Goal: Transaction & Acquisition: Purchase product/service

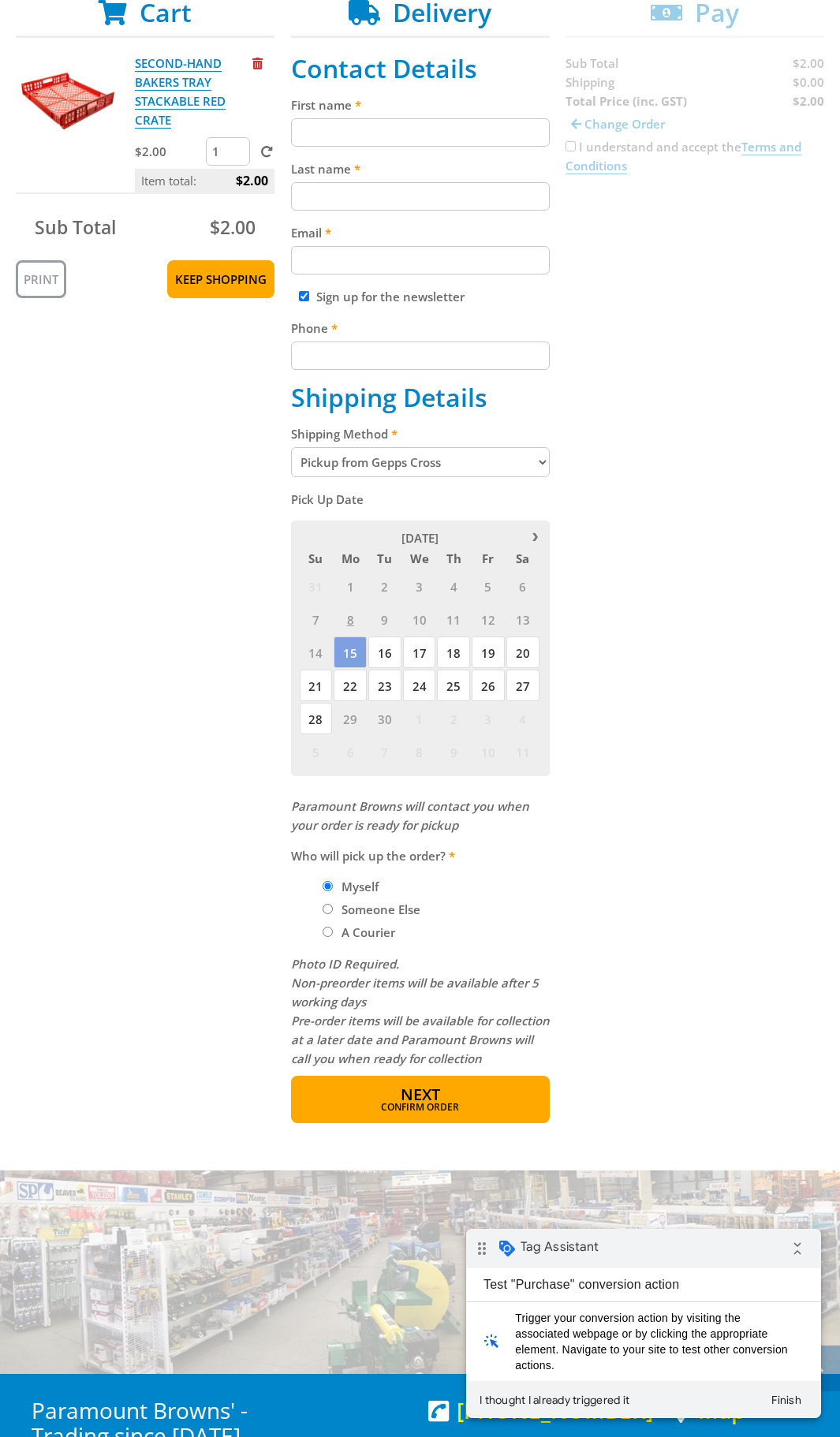
scroll to position [394, 0]
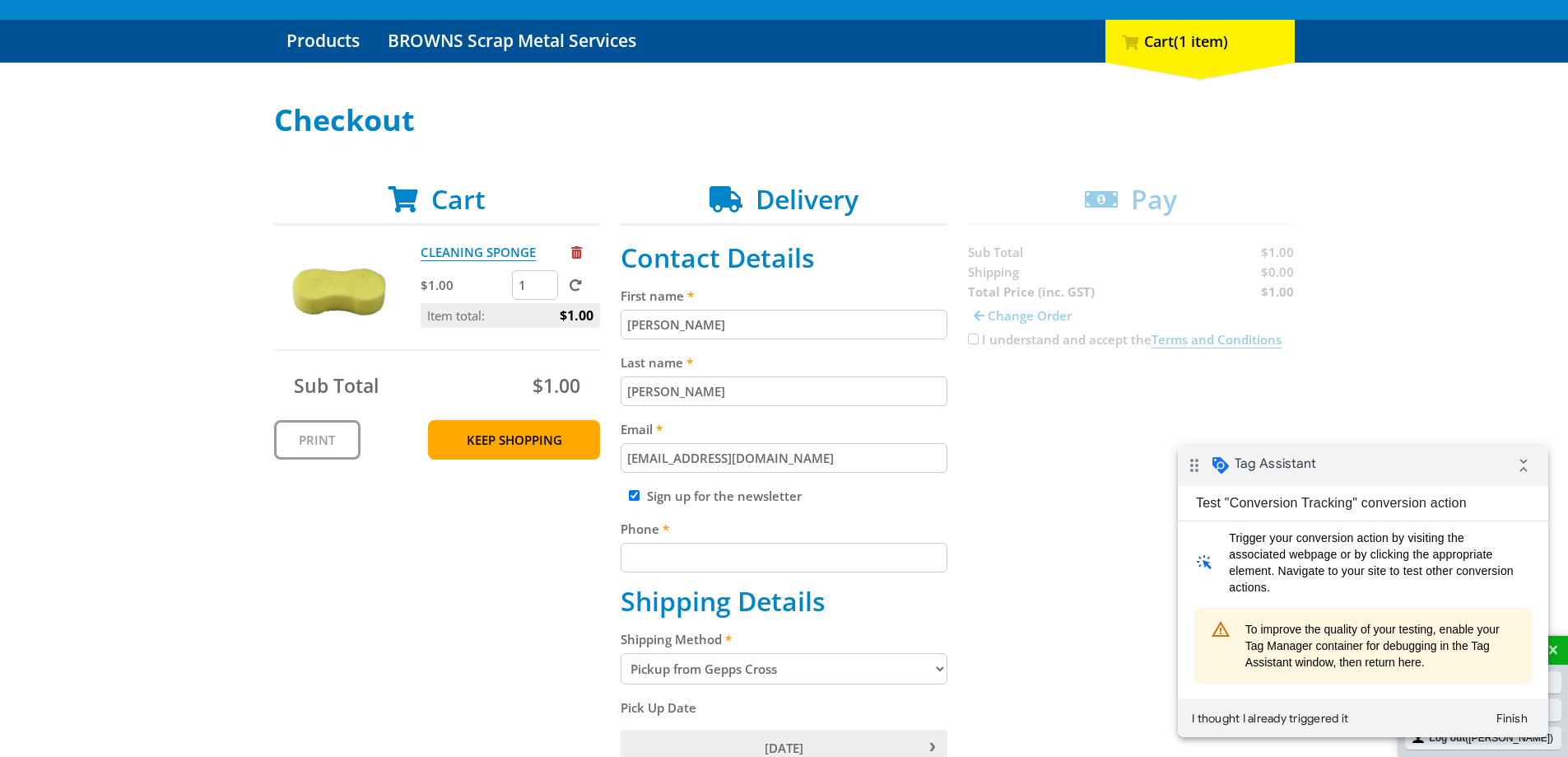
scroll to position [165, 0]
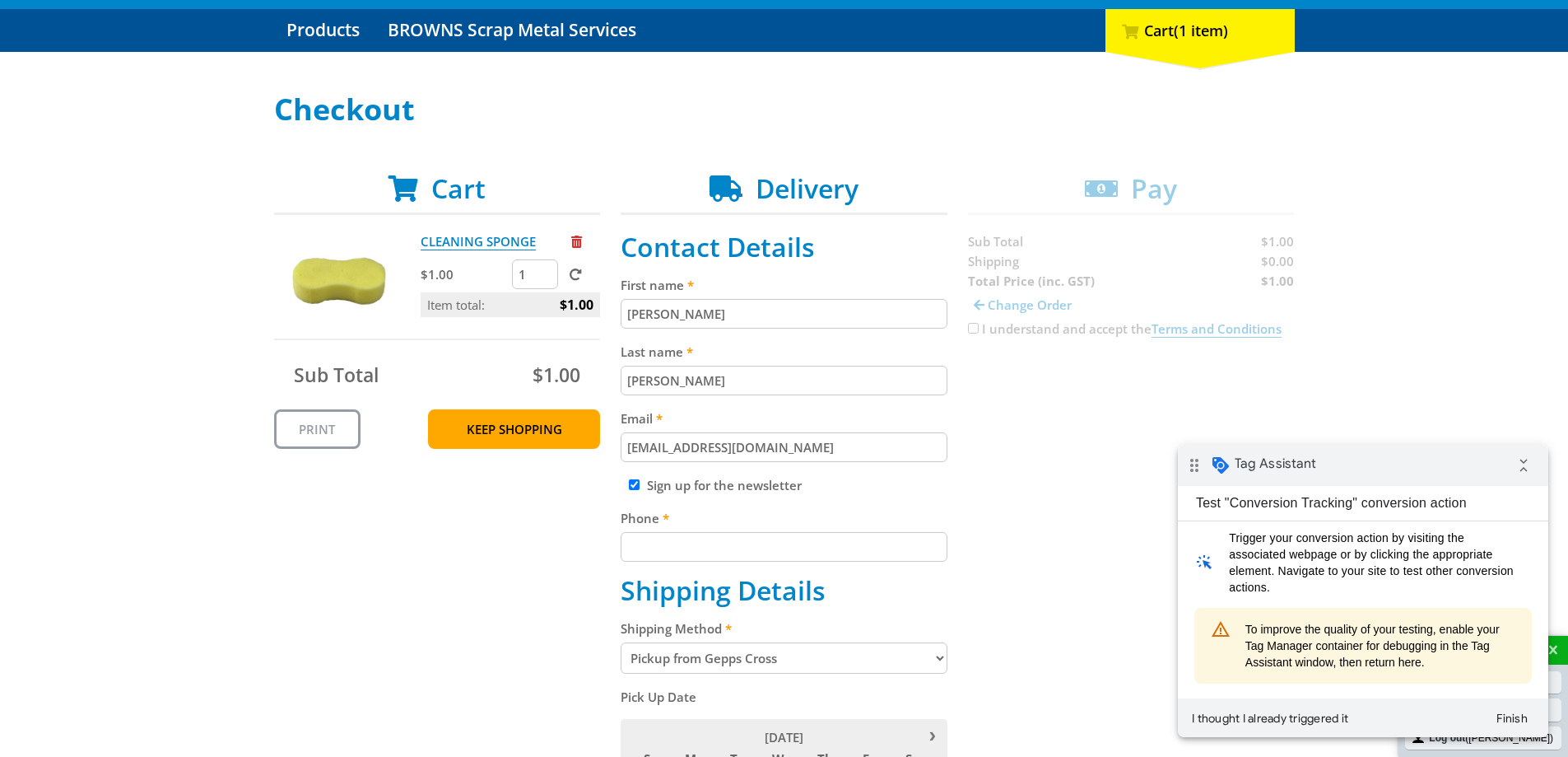
click at [630, 483] on input "Sign up for the newsletter" at bounding box center [634, 484] width 10 height 11
checkbox input "false"
click at [674, 557] on input "Phone" at bounding box center [784, 546] width 326 height 30
type input "0"
click at [1272, 716] on button "I thought I already triggered it" at bounding box center [1269, 718] width 171 height 30
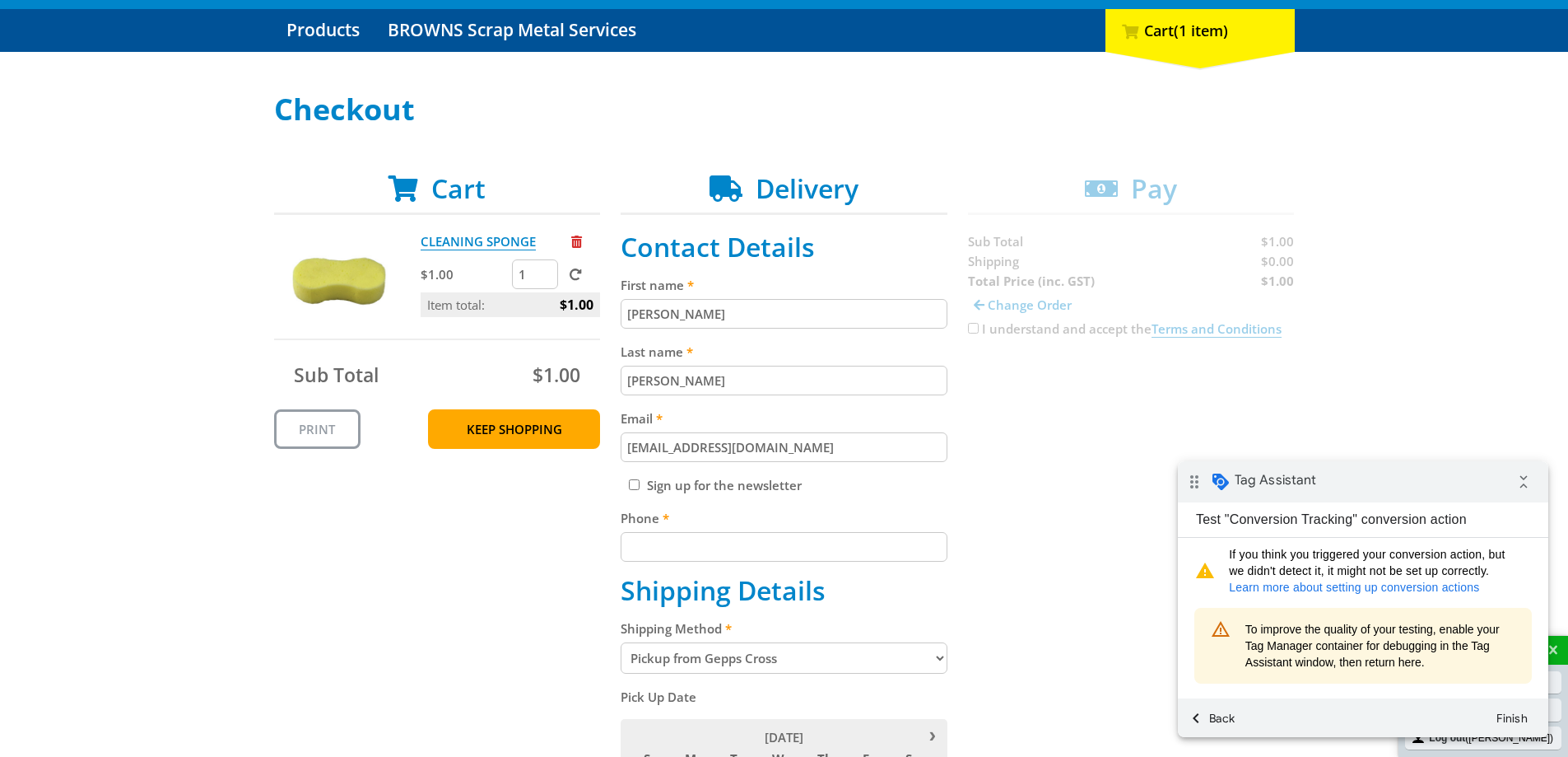
click at [1337, 584] on link "Learn more about setting up conversion actions" at bounding box center [1354, 587] width 250 height 13
click at [698, 548] on input "Phone" at bounding box center [784, 546] width 326 height 30
type input "+61439177299"
click at [512, 575] on div "Cart CLEANING SPONGE $1.00 1 Item total: $1.00 Sub Total $1.00 Print Keep Shopp…" at bounding box center [784, 760] width 1021 height 1175
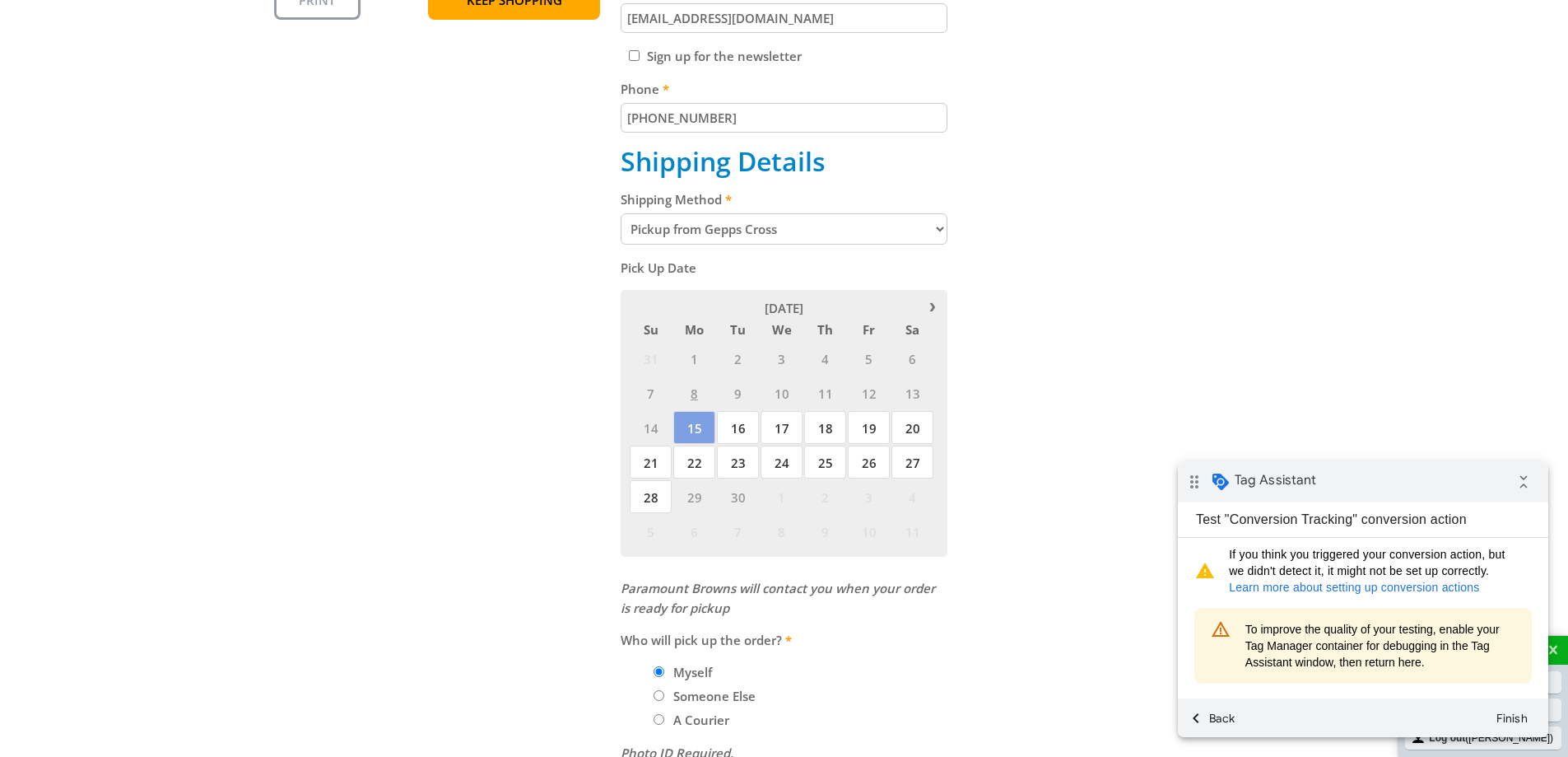
scroll to position [741, 0]
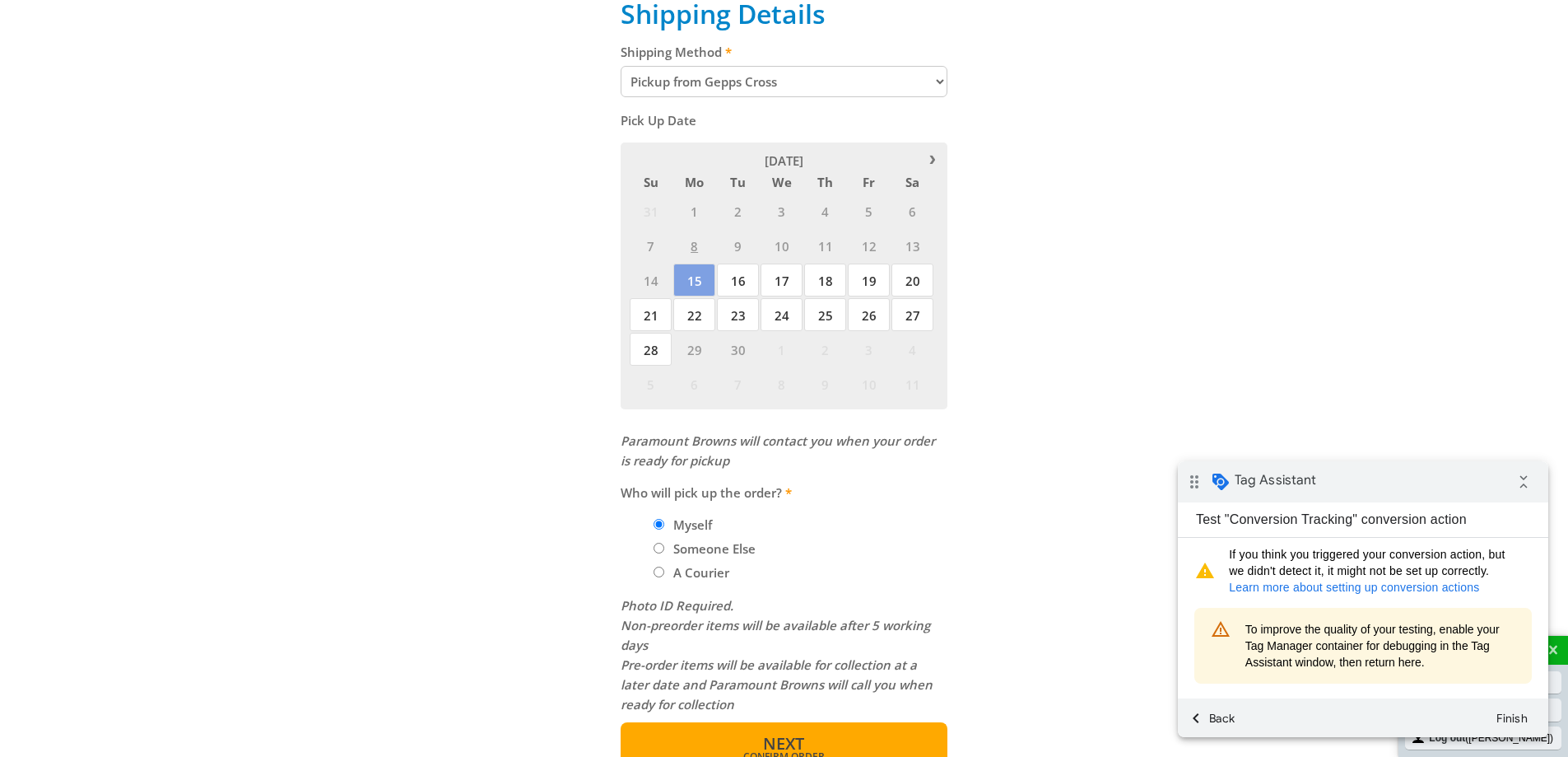
click at [748, 743] on button "Next Confirm order" at bounding box center [784, 746] width 326 height 50
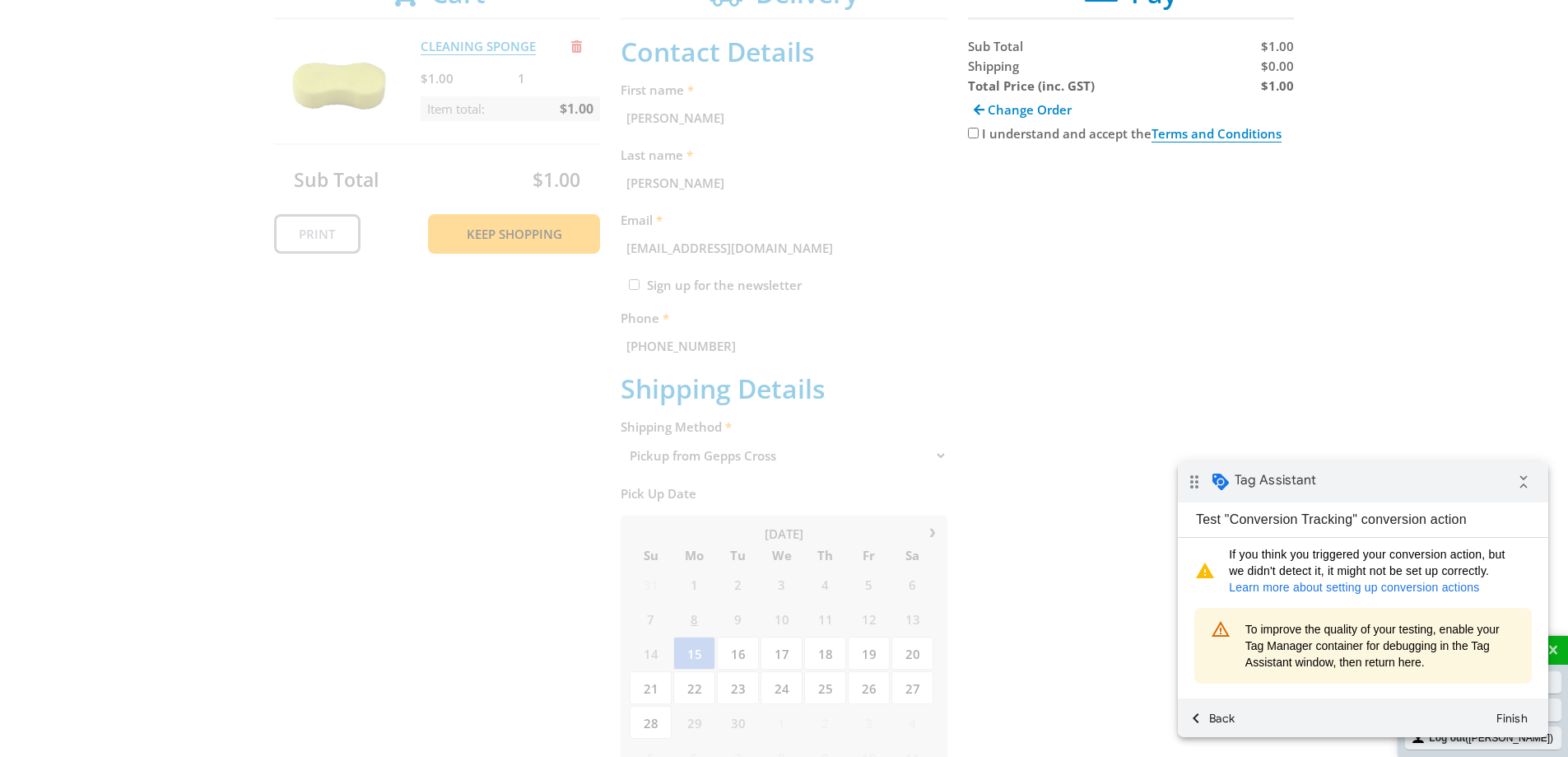
scroll to position [338, 0]
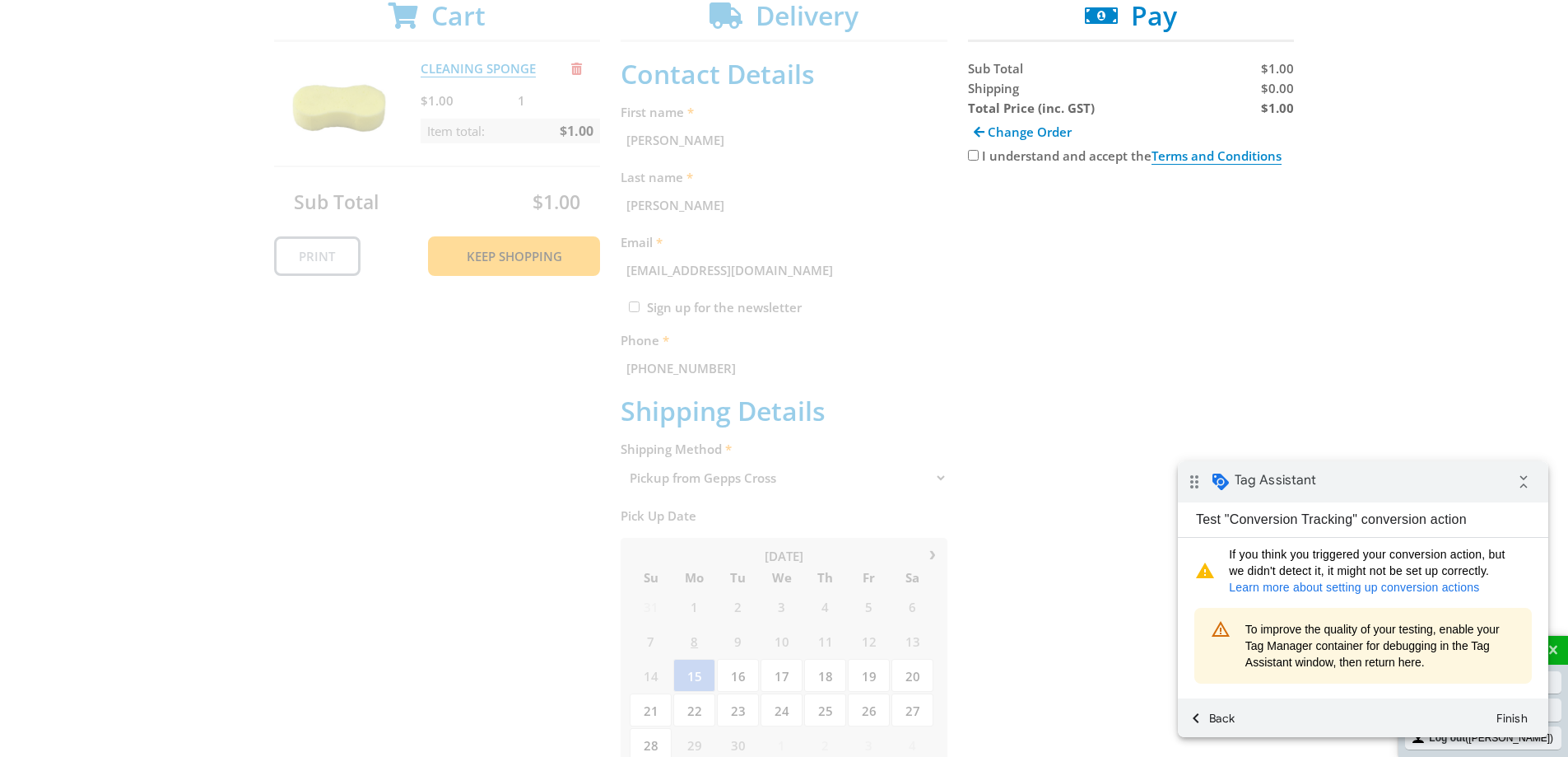
click at [970, 157] on input "I understand and accept the Terms and Conditions" at bounding box center [972, 155] width 10 height 11
checkbox input "true"
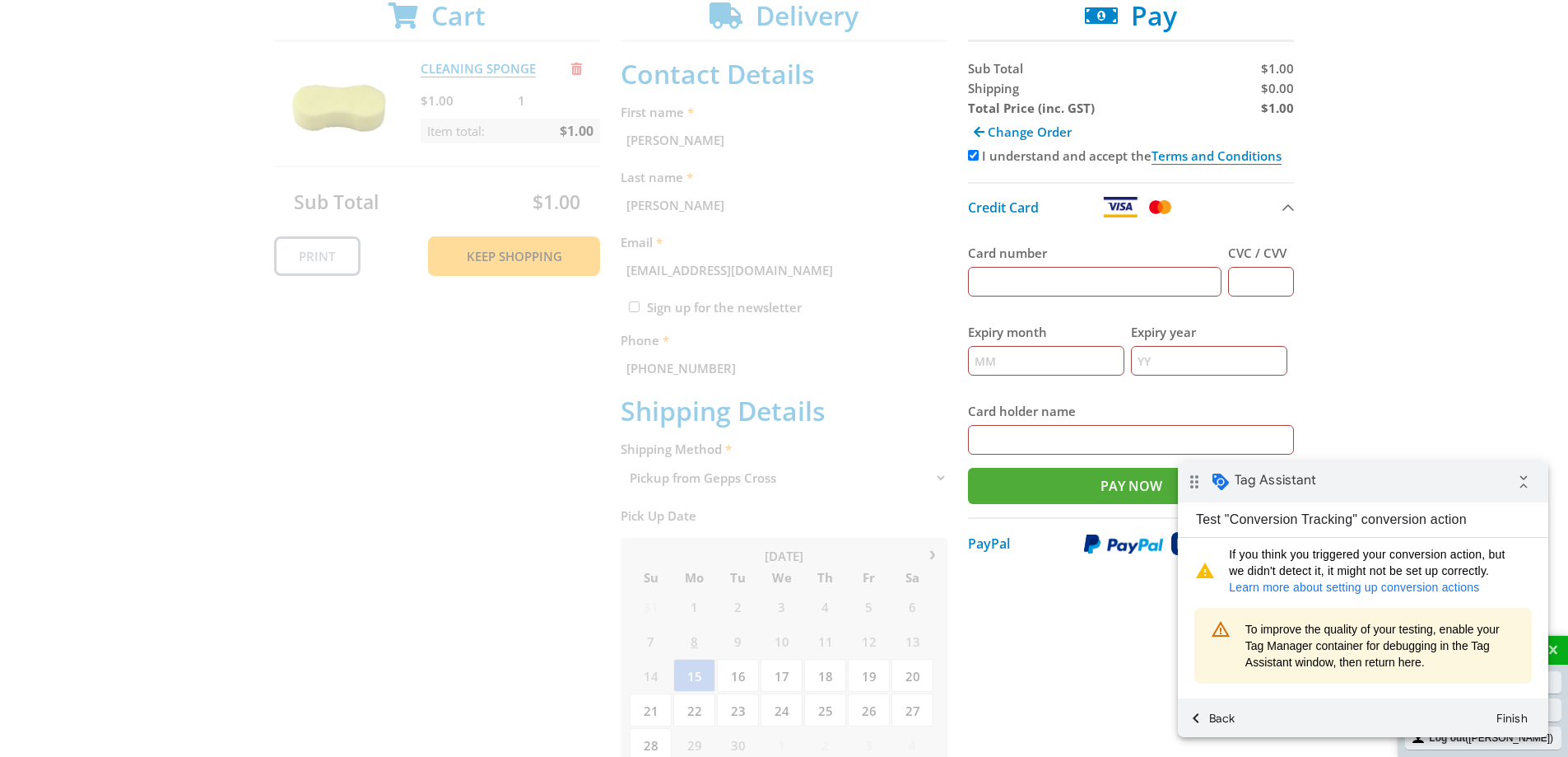
click at [1015, 279] on input "Card number" at bounding box center [1095, 281] width 255 height 30
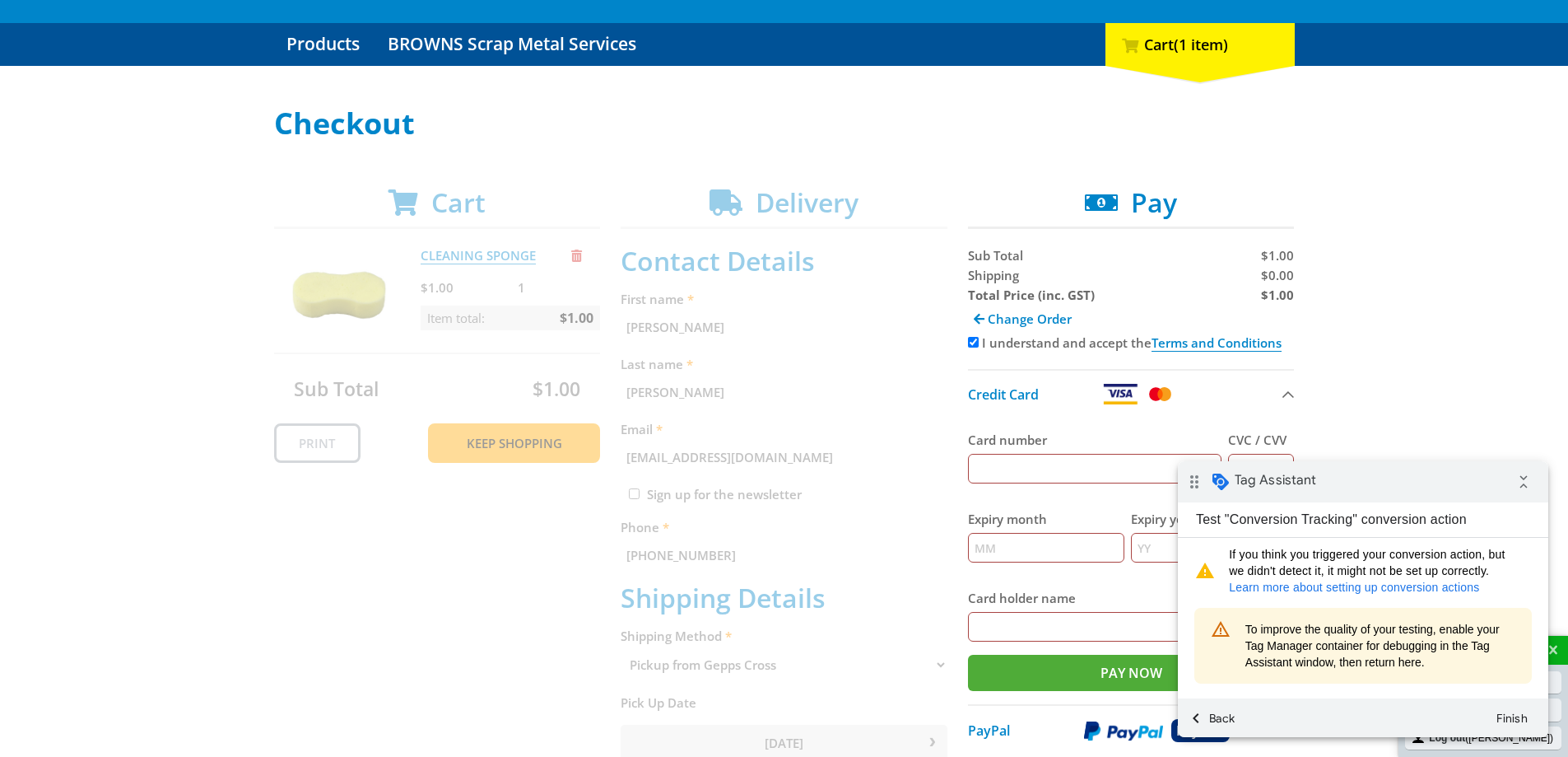
scroll to position [173, 0]
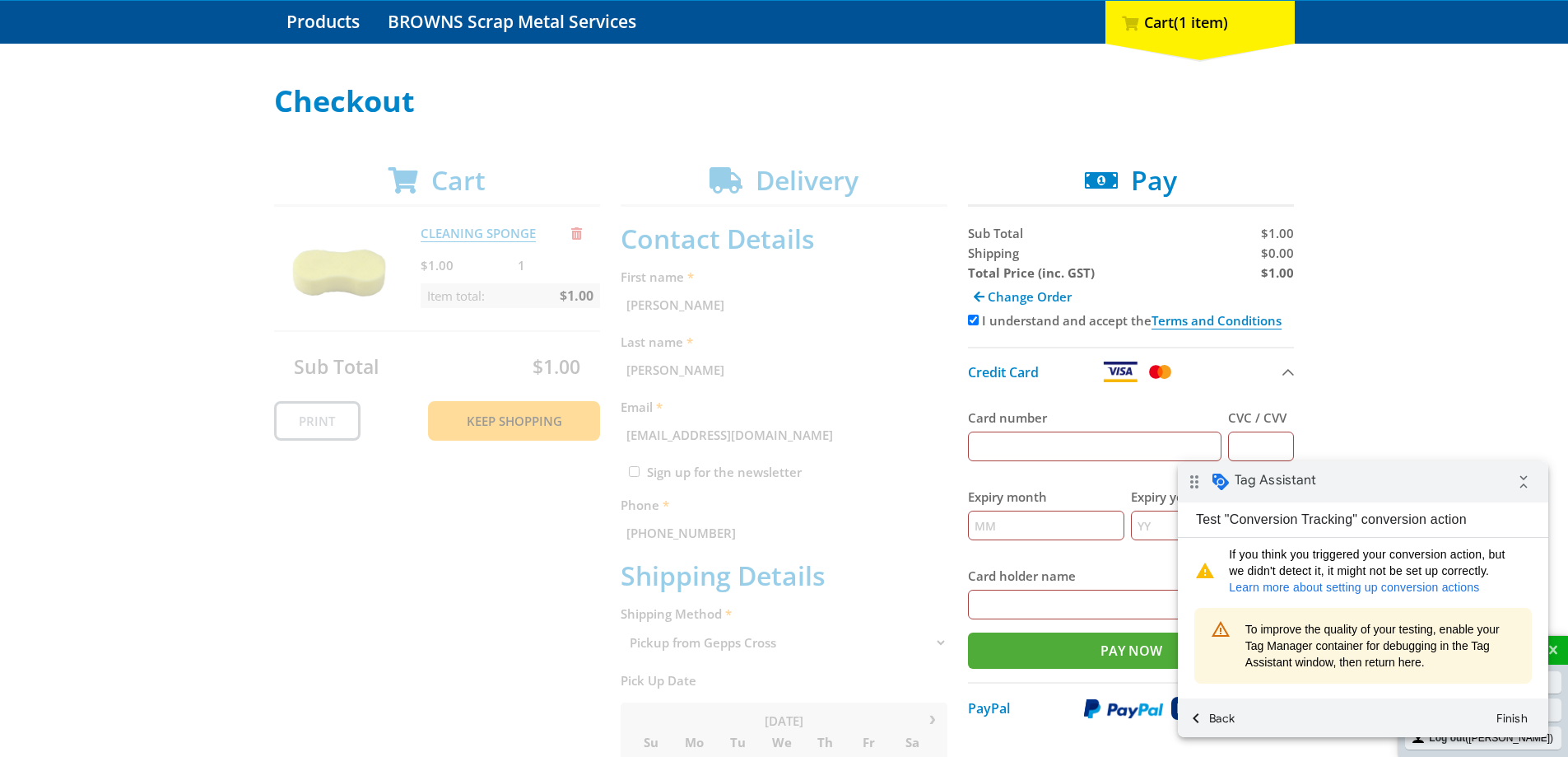
click at [1041, 452] on input "Card number" at bounding box center [1095, 446] width 255 height 30
type input "4564809206941605"
click at [1285, 453] on input "CVC / CVV" at bounding box center [1261, 446] width 66 height 30
type input "631"
click at [1015, 519] on input "Expiry month" at bounding box center [1046, 525] width 157 height 30
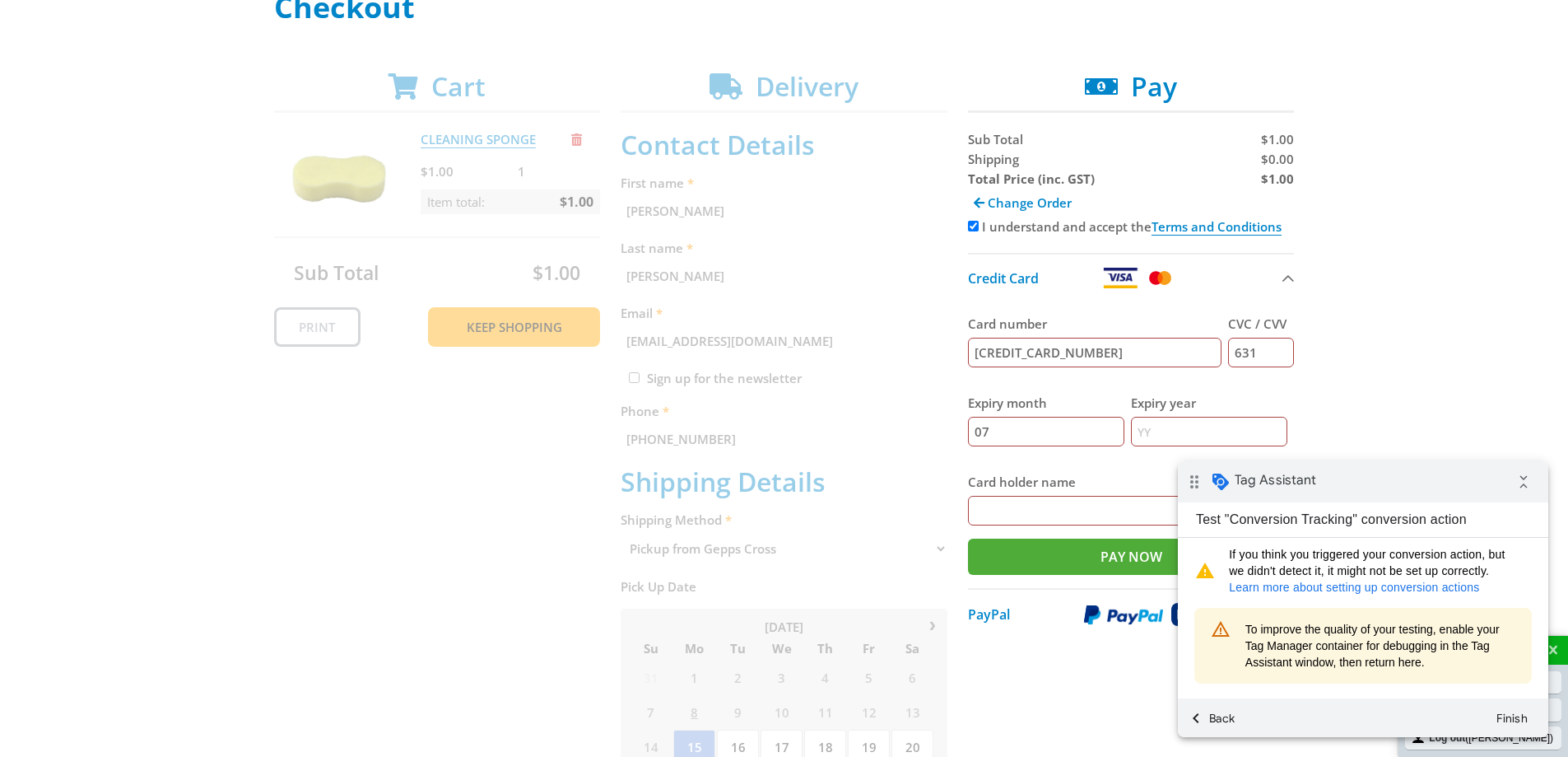
scroll to position [338, 0]
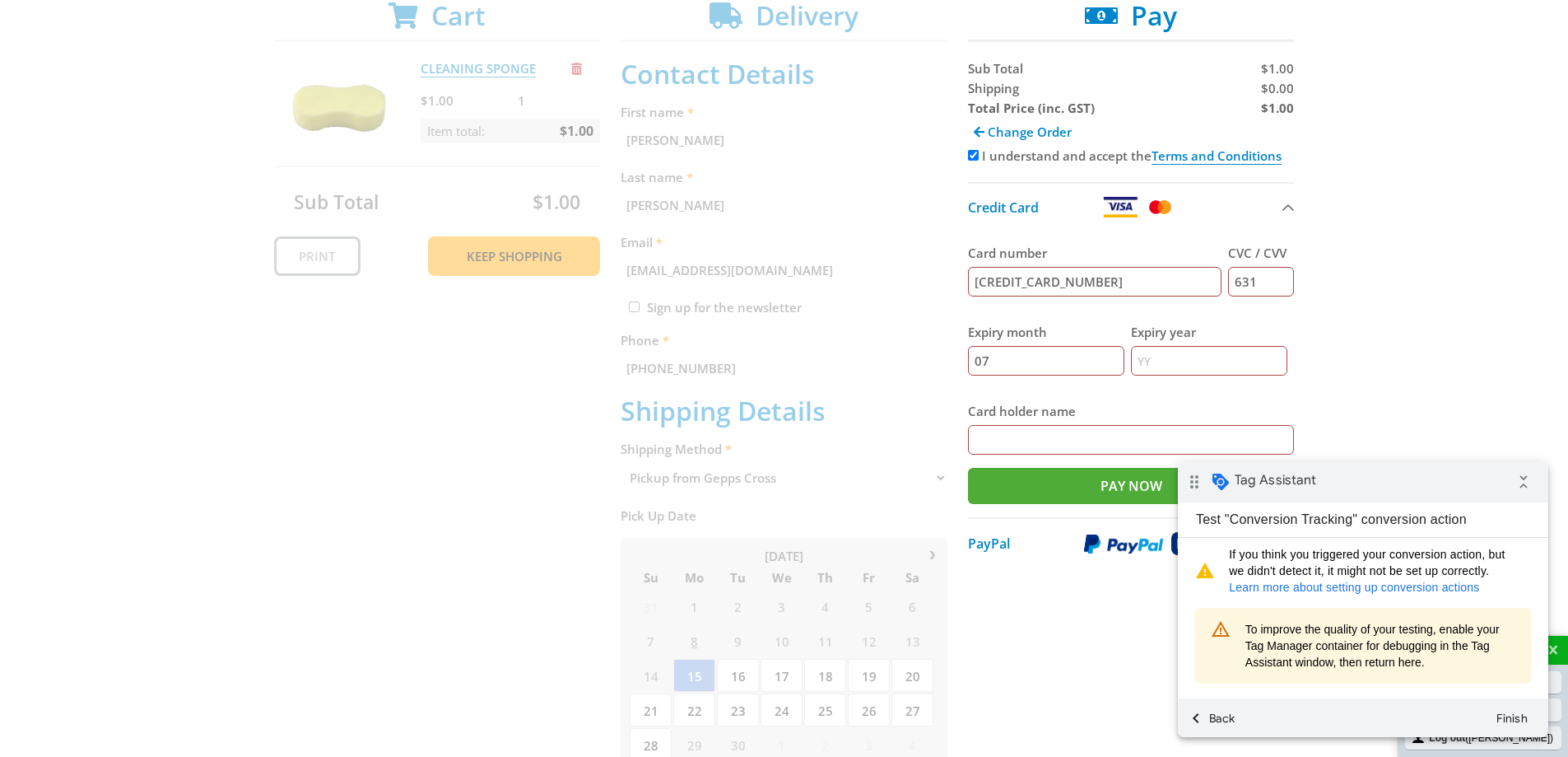
type input "07"
click at [1201, 363] on input "Expiry year" at bounding box center [1209, 360] width 157 height 30
type input "29"
click at [1045, 436] on input "Card holder name" at bounding box center [1131, 439] width 326 height 30
type input "Rowan Wood"
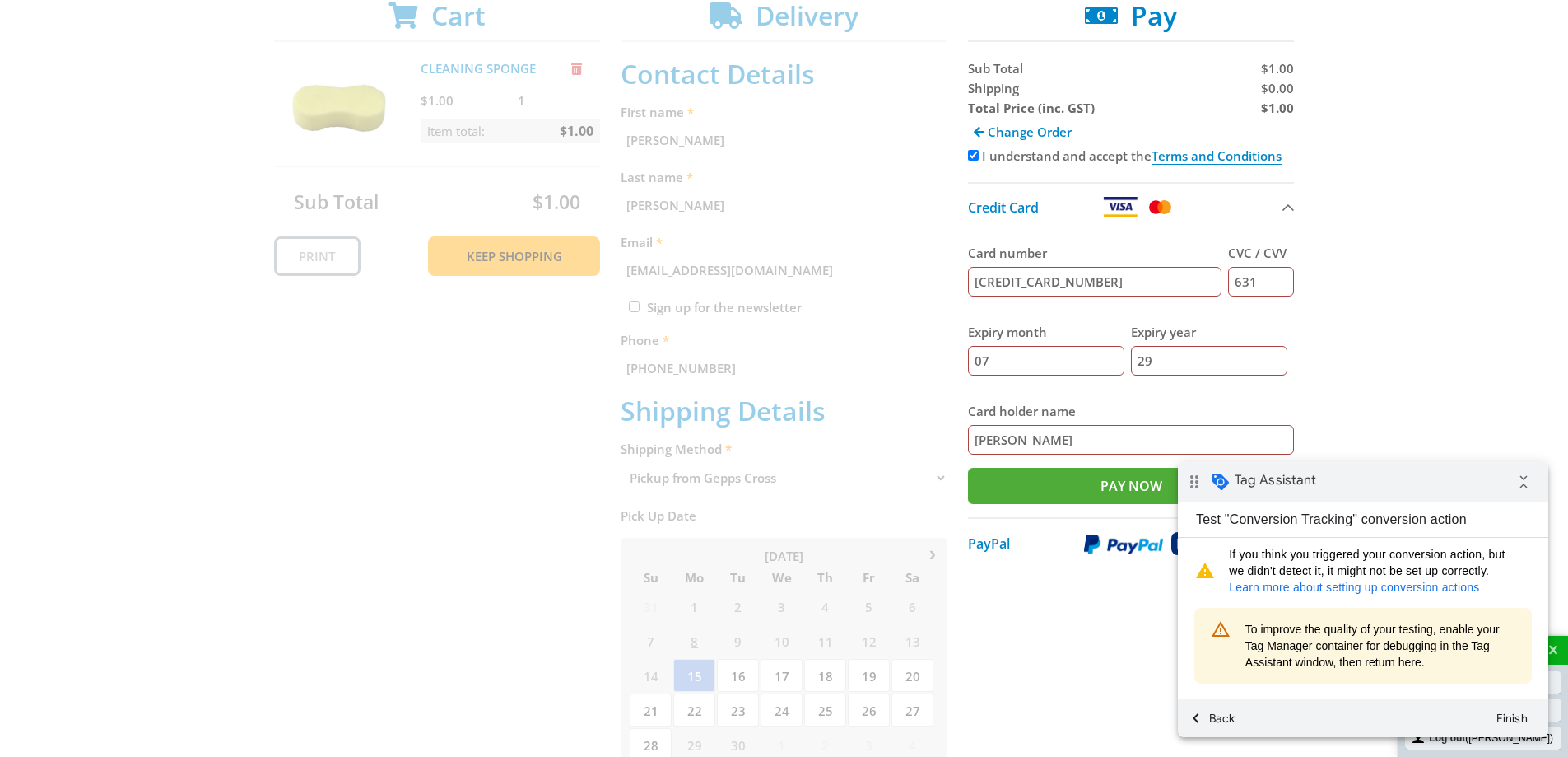
click at [1363, 376] on div "Select your Delivery Method Personal Pick up Available in 5 days Courier Pick u…" at bounding box center [784, 543] width 1568 height 1247
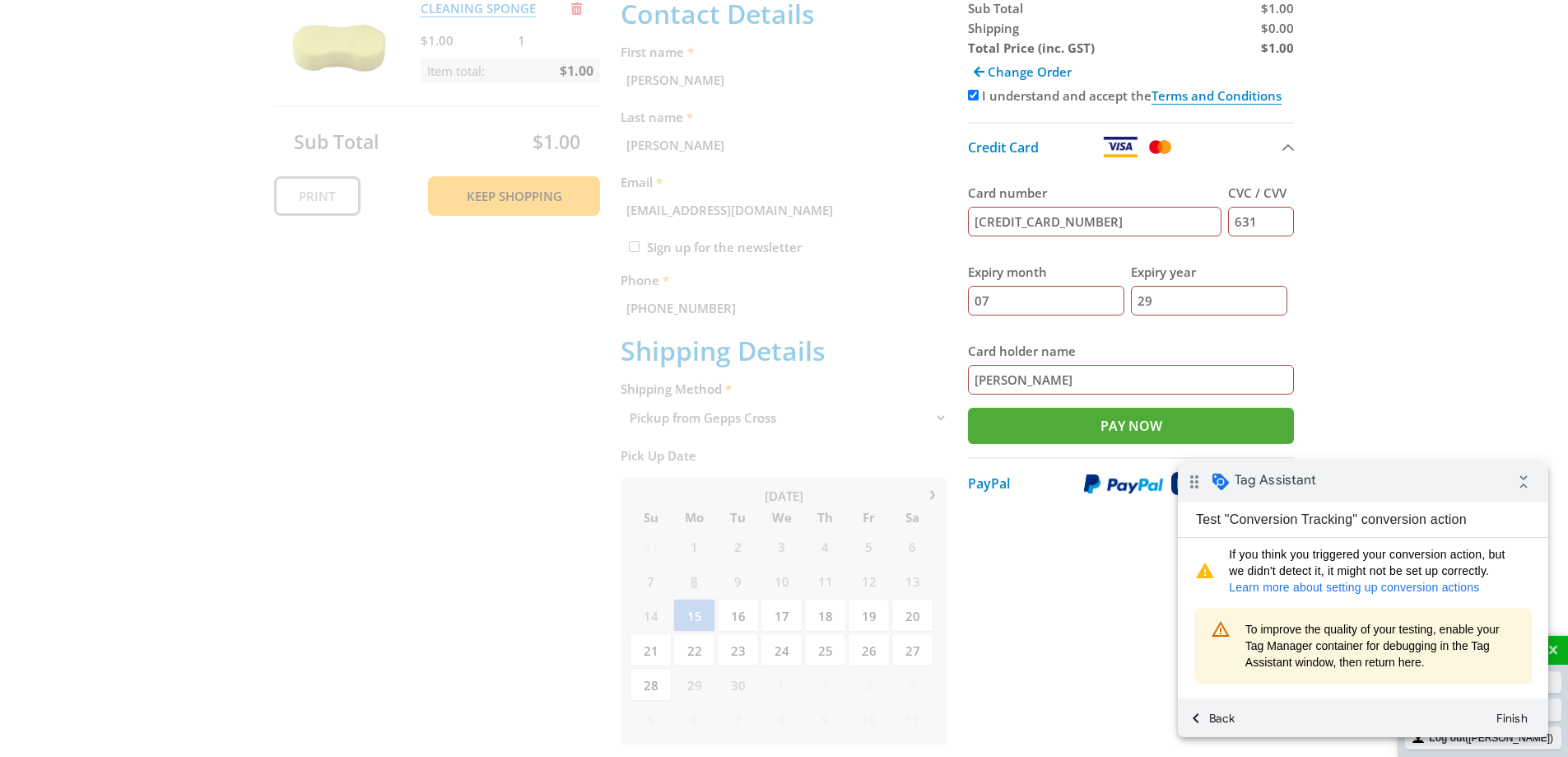
scroll to position [420, 0]
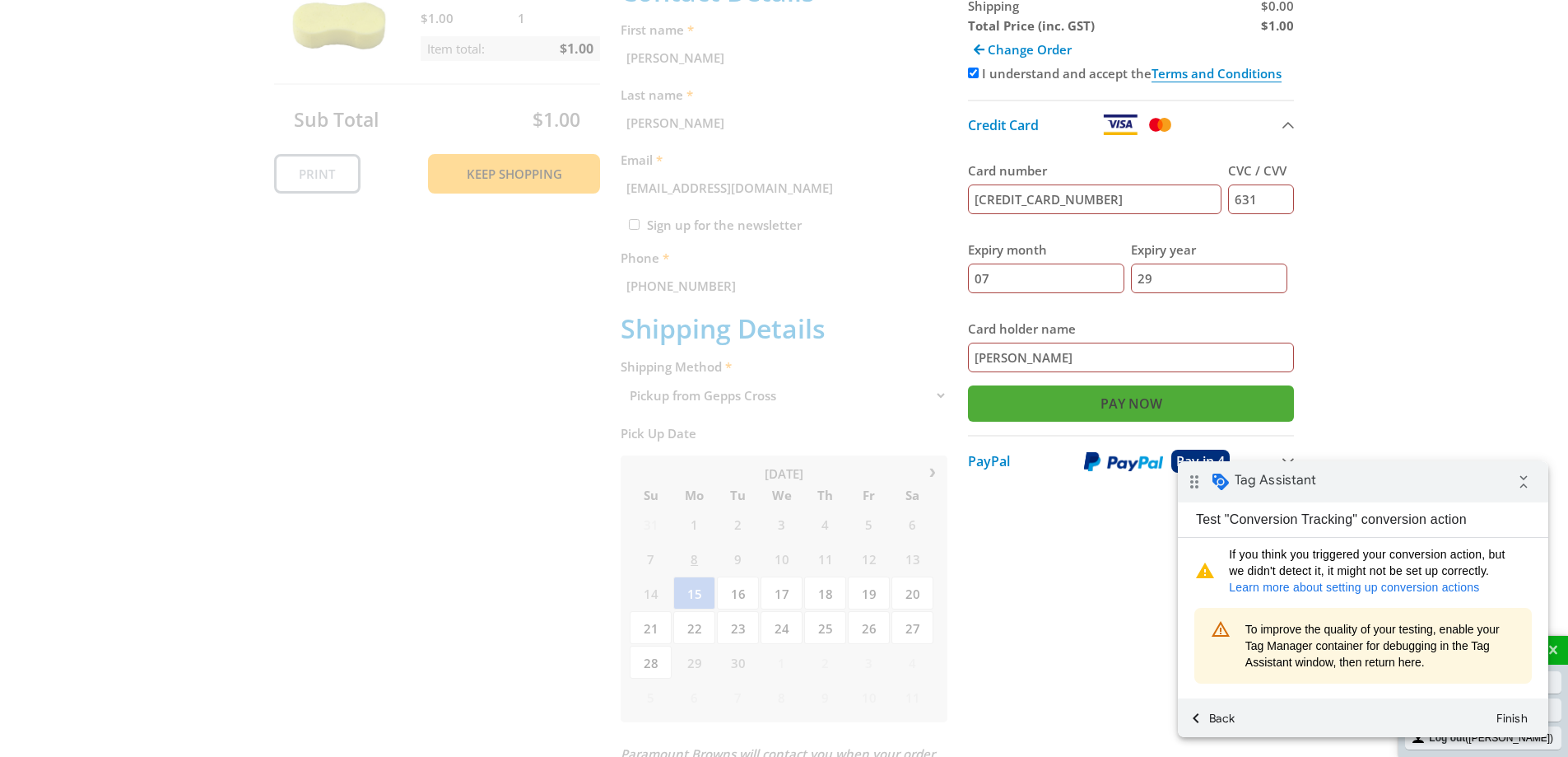
click at [1093, 407] on input "Pay Now" at bounding box center [1131, 404] width 326 height 36
type input "Paying..."
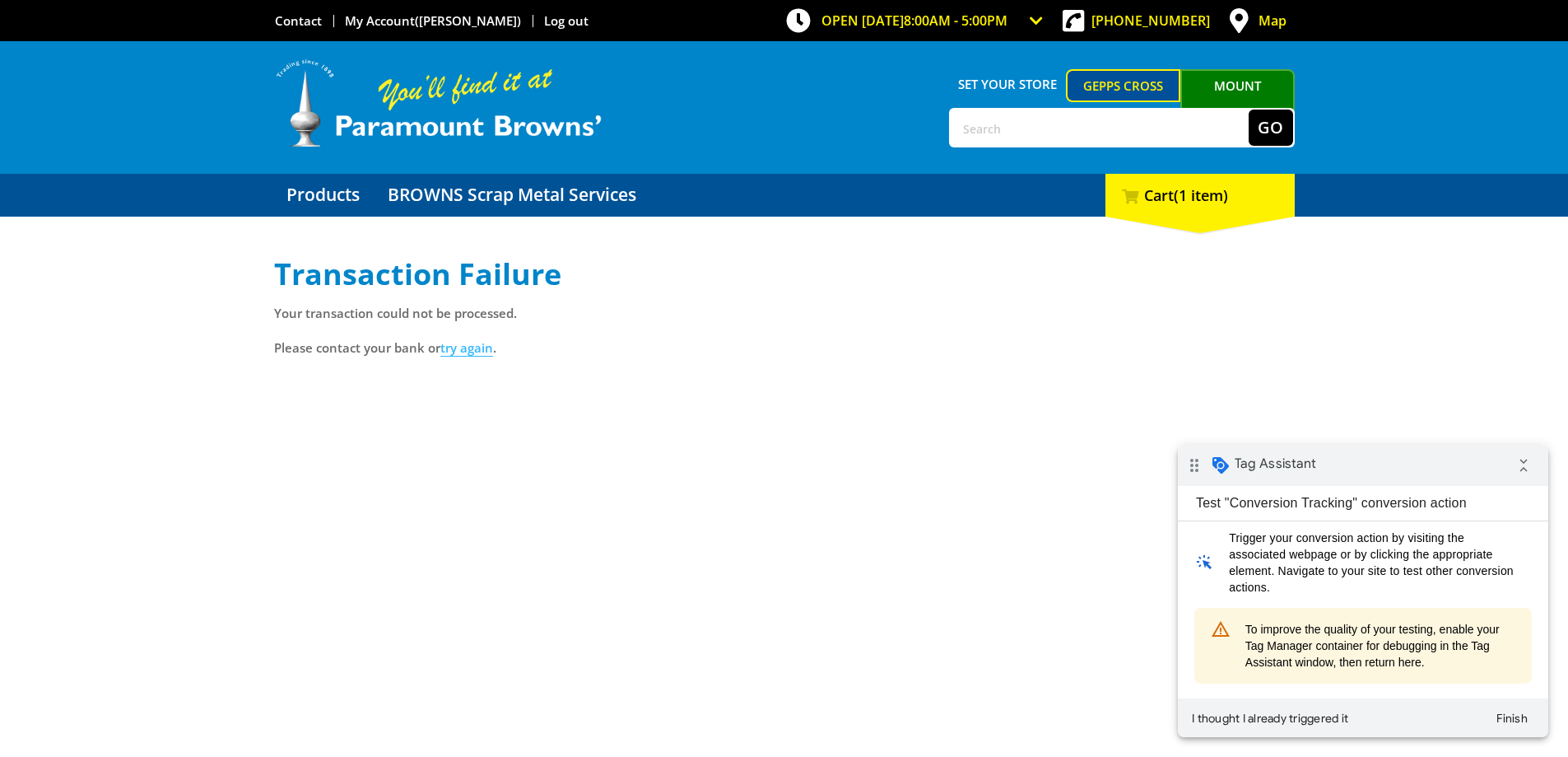
click at [470, 350] on link "try again" at bounding box center [466, 347] width 52 height 17
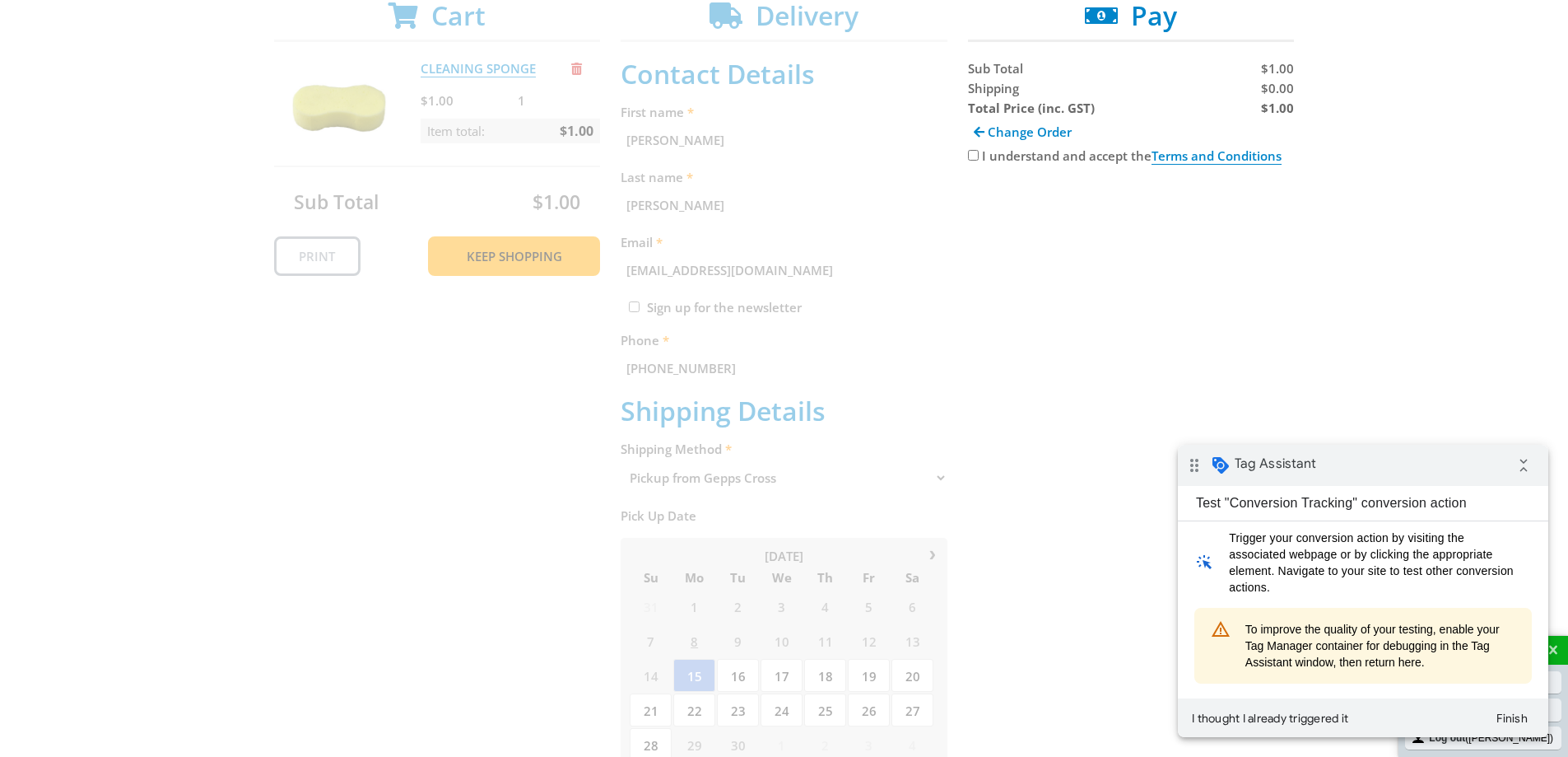
scroll to position [247, 0]
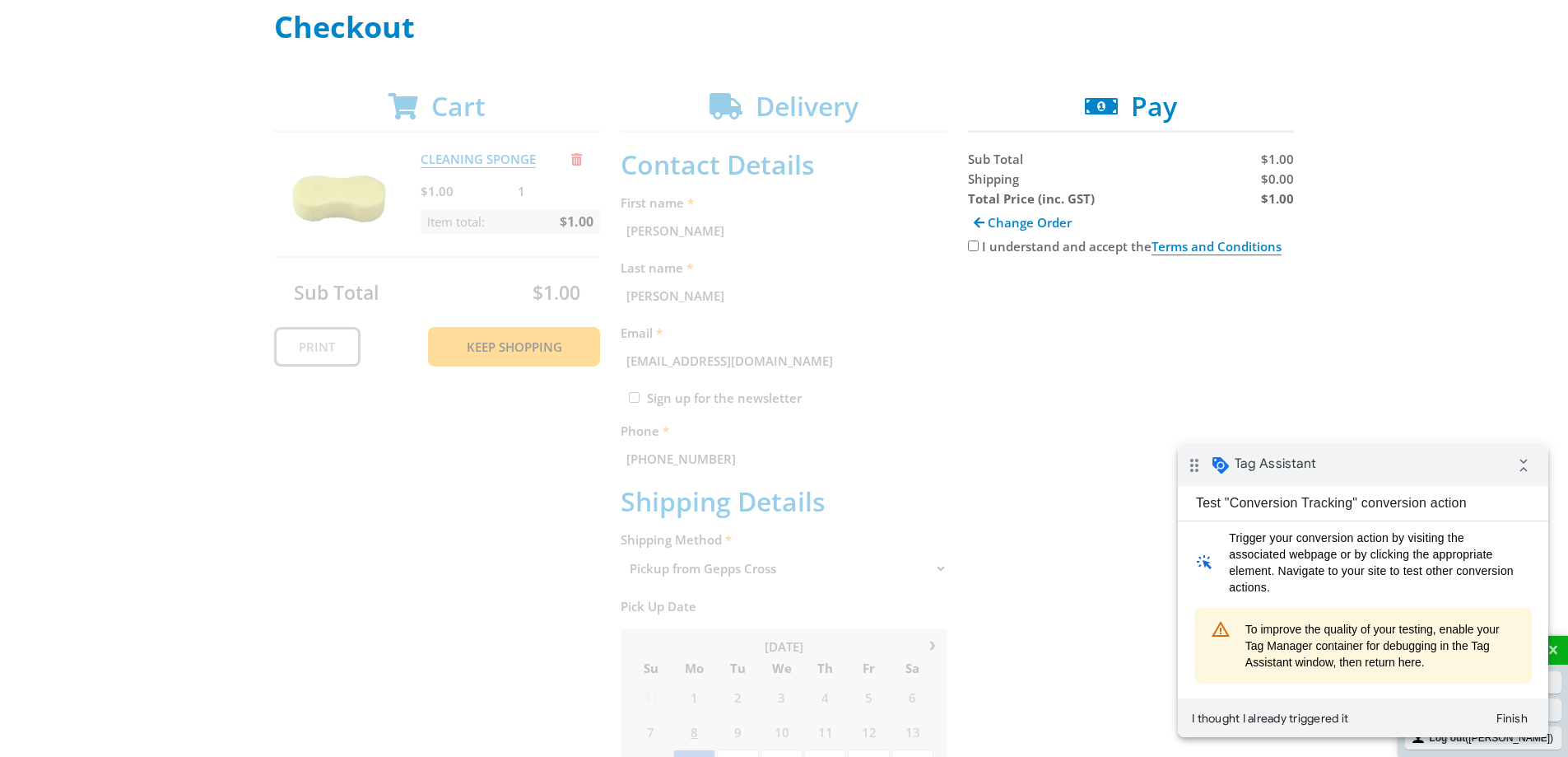
click at [973, 248] on input "I understand and accept the Terms and Conditions" at bounding box center [972, 245] width 10 height 11
checkbox input "true"
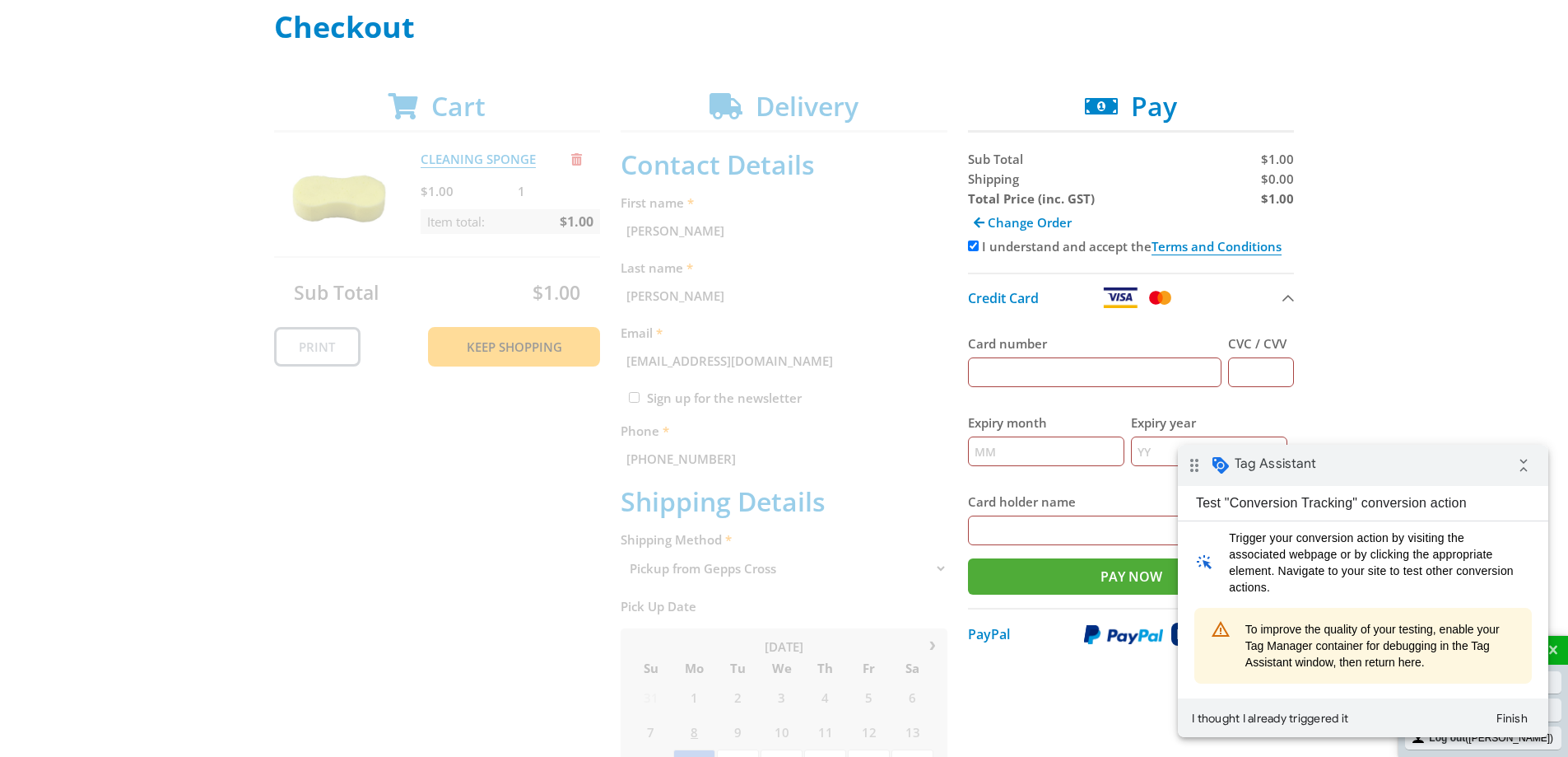
scroll to position [329, 0]
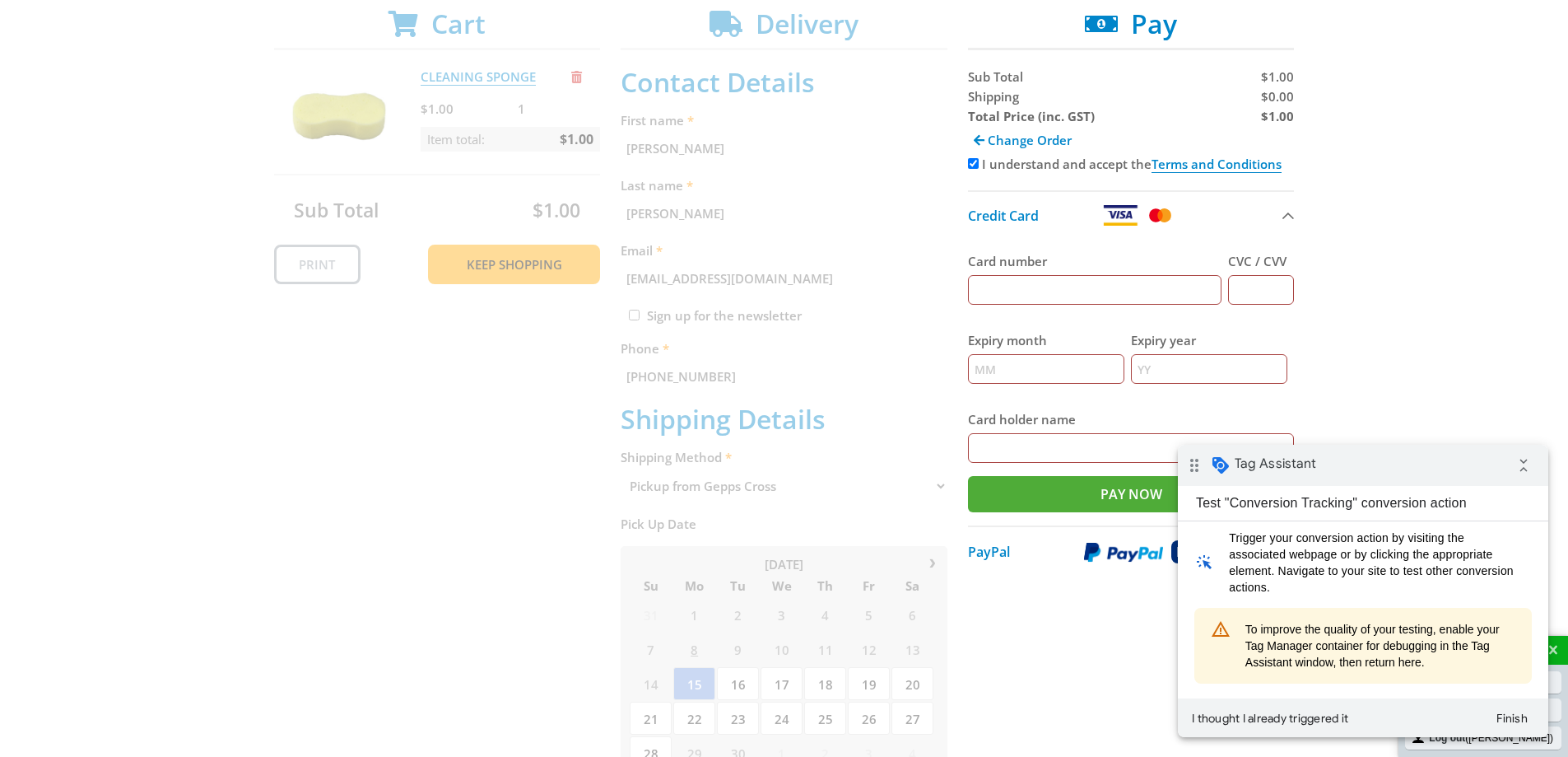
click at [1093, 284] on input "Card number" at bounding box center [1095, 289] width 255 height 30
type input "4564809206941605"
click at [1255, 284] on input "CVC / CVV" at bounding box center [1261, 289] width 66 height 30
type input "631"
click at [1056, 360] on input "Expiry month" at bounding box center [1046, 368] width 157 height 30
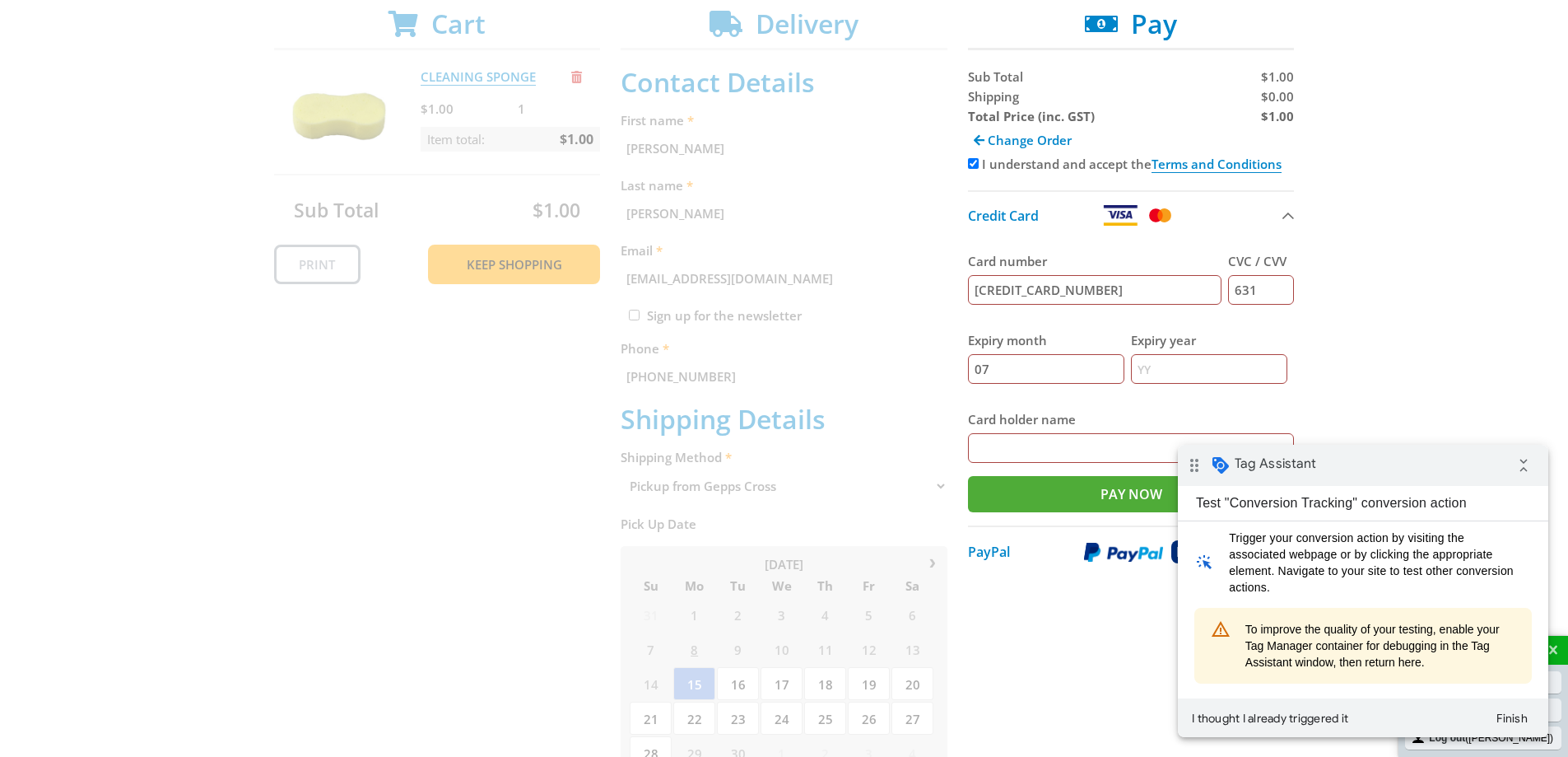
type input "07"
click at [1181, 368] on input "Expiry year" at bounding box center [1209, 368] width 157 height 30
type input "29"
drag, startPoint x: 919, startPoint y: 394, endPoint x: 1002, endPoint y: 447, distance: 98.5
click at [923, 394] on div "Cart CLEANING SPONGE $1.00 1 Item total: $1.00 Sub Total $1.00 Print Keep Shopp…" at bounding box center [784, 592] width 1021 height 1167
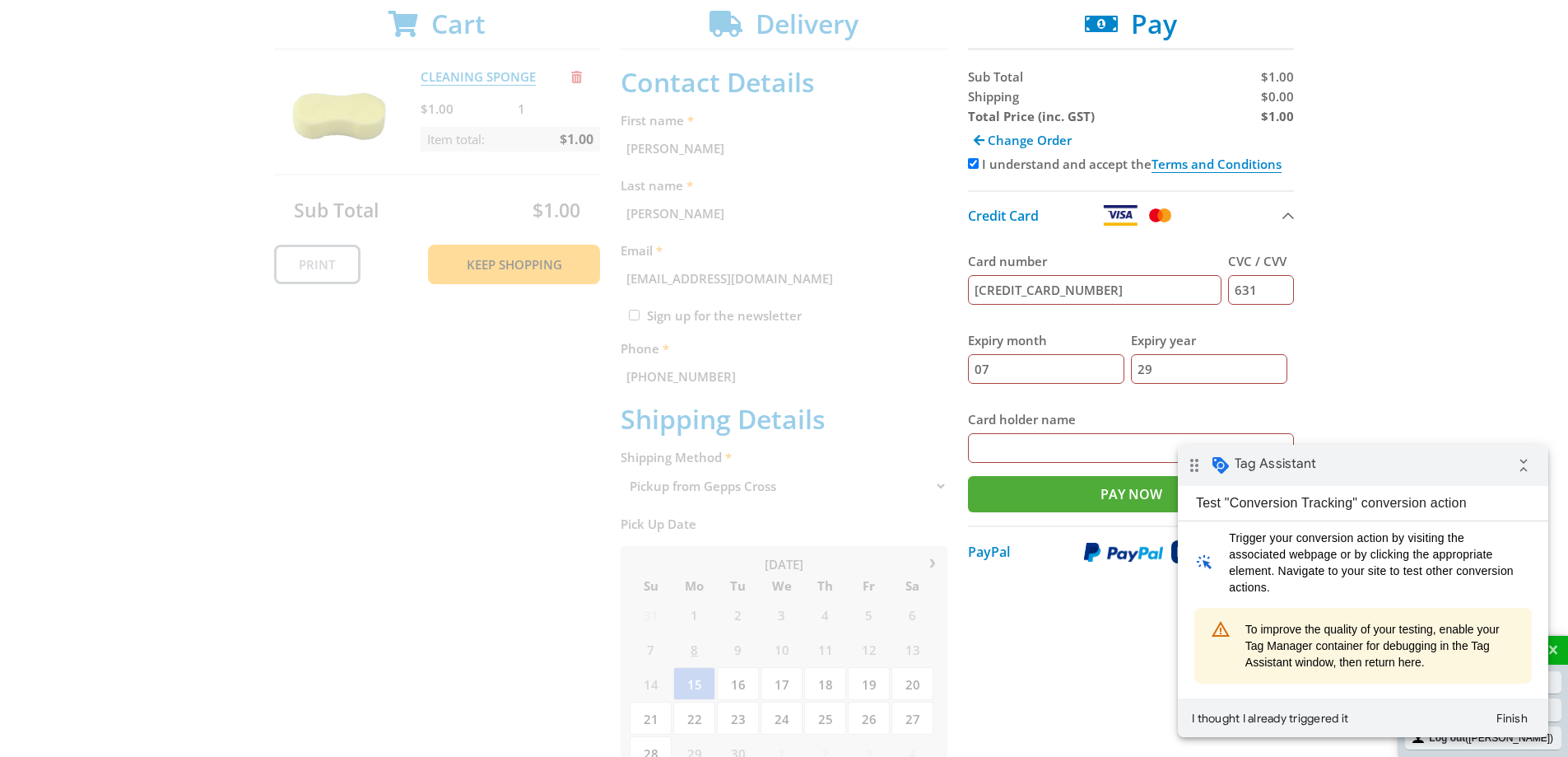
click at [1010, 447] on input "Card holder name" at bounding box center [1131, 448] width 326 height 30
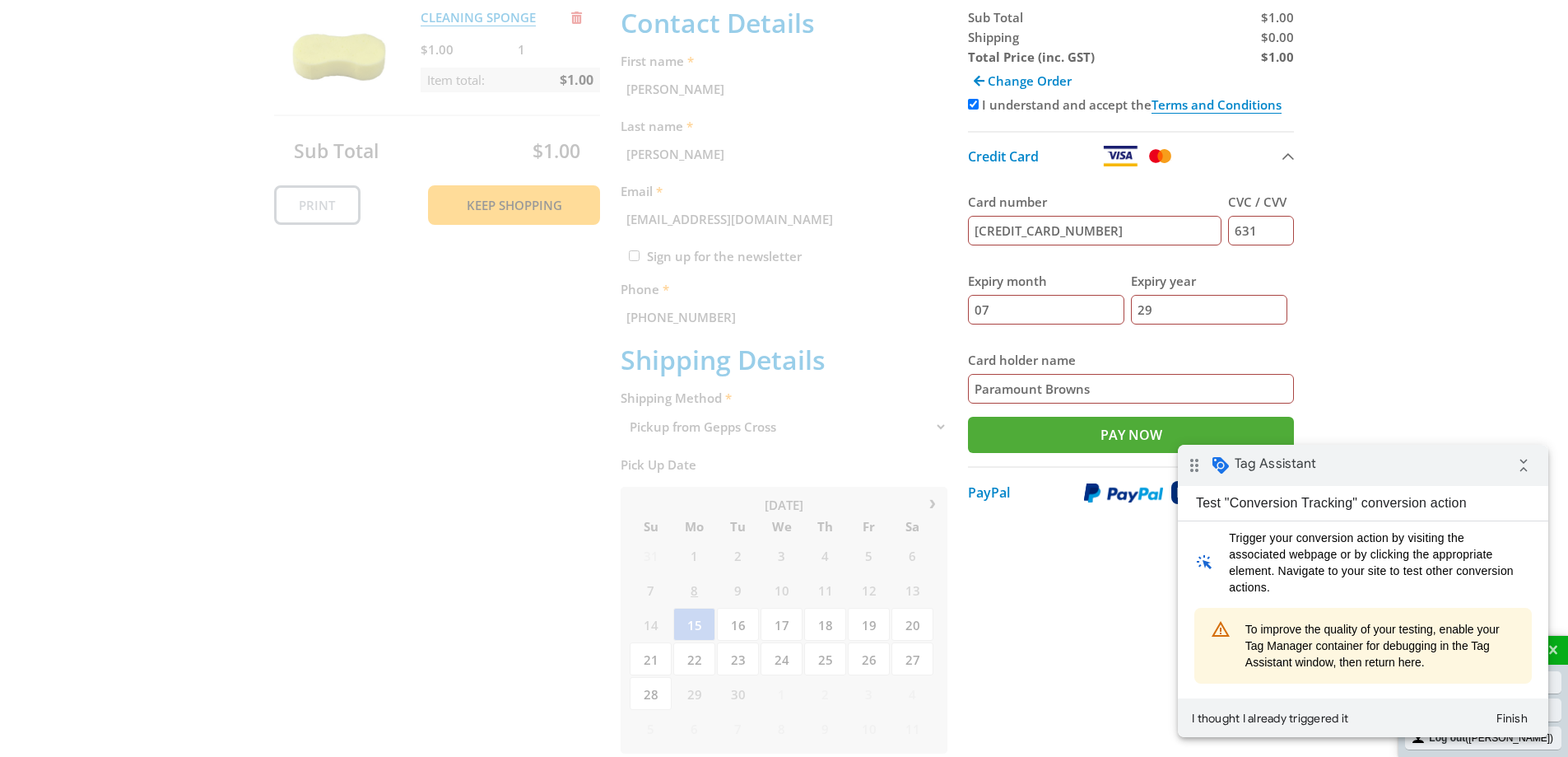
scroll to position [411, 0]
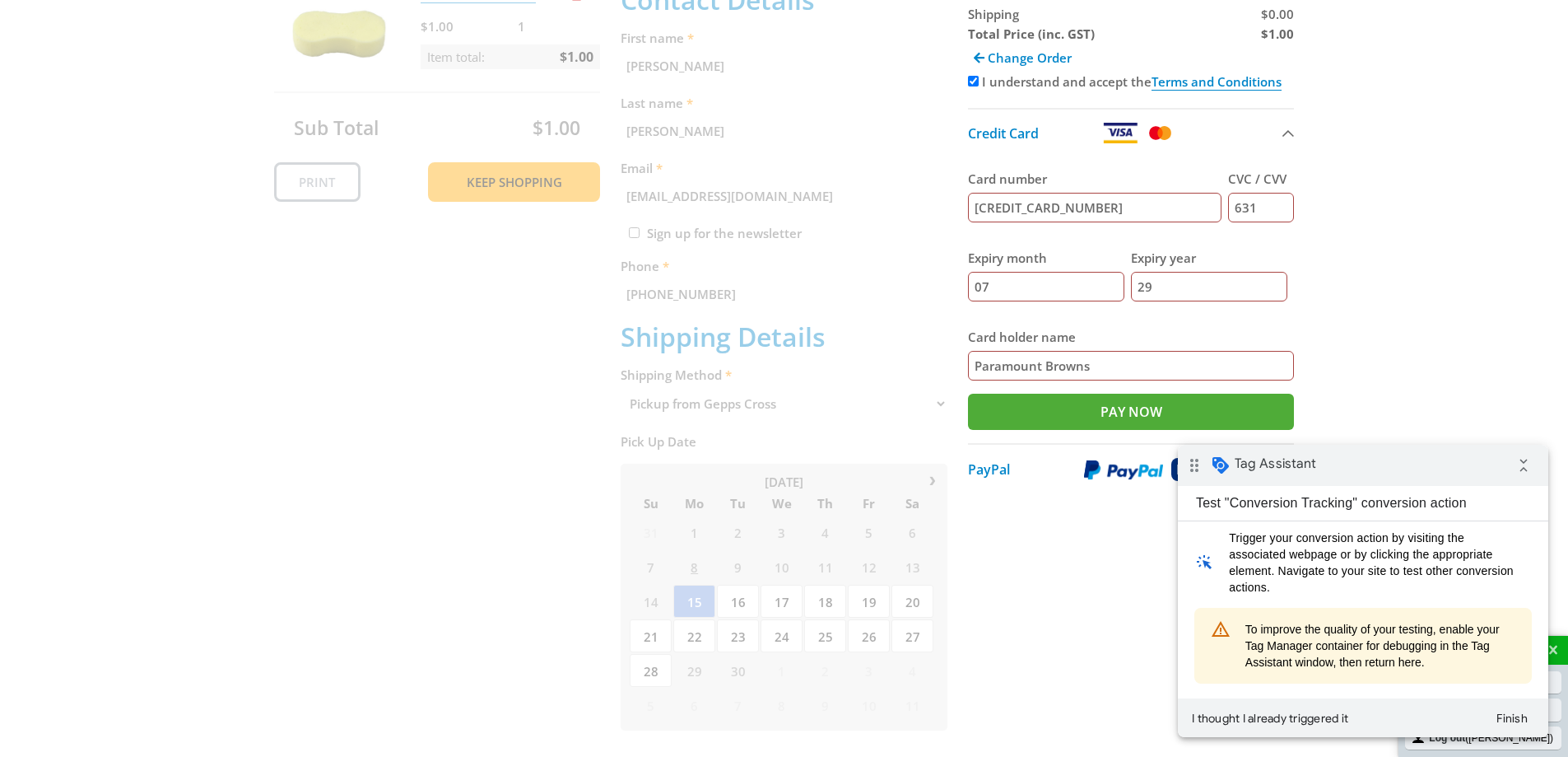
type input "Paramount Browns"
click at [1378, 300] on div "Select your Delivery Method Personal Pick up Available in 5 days Courier Pick u…" at bounding box center [784, 470] width 1568 height 1247
click at [1057, 410] on input "Pay Now" at bounding box center [1131, 411] width 326 height 36
type input "Paying..."
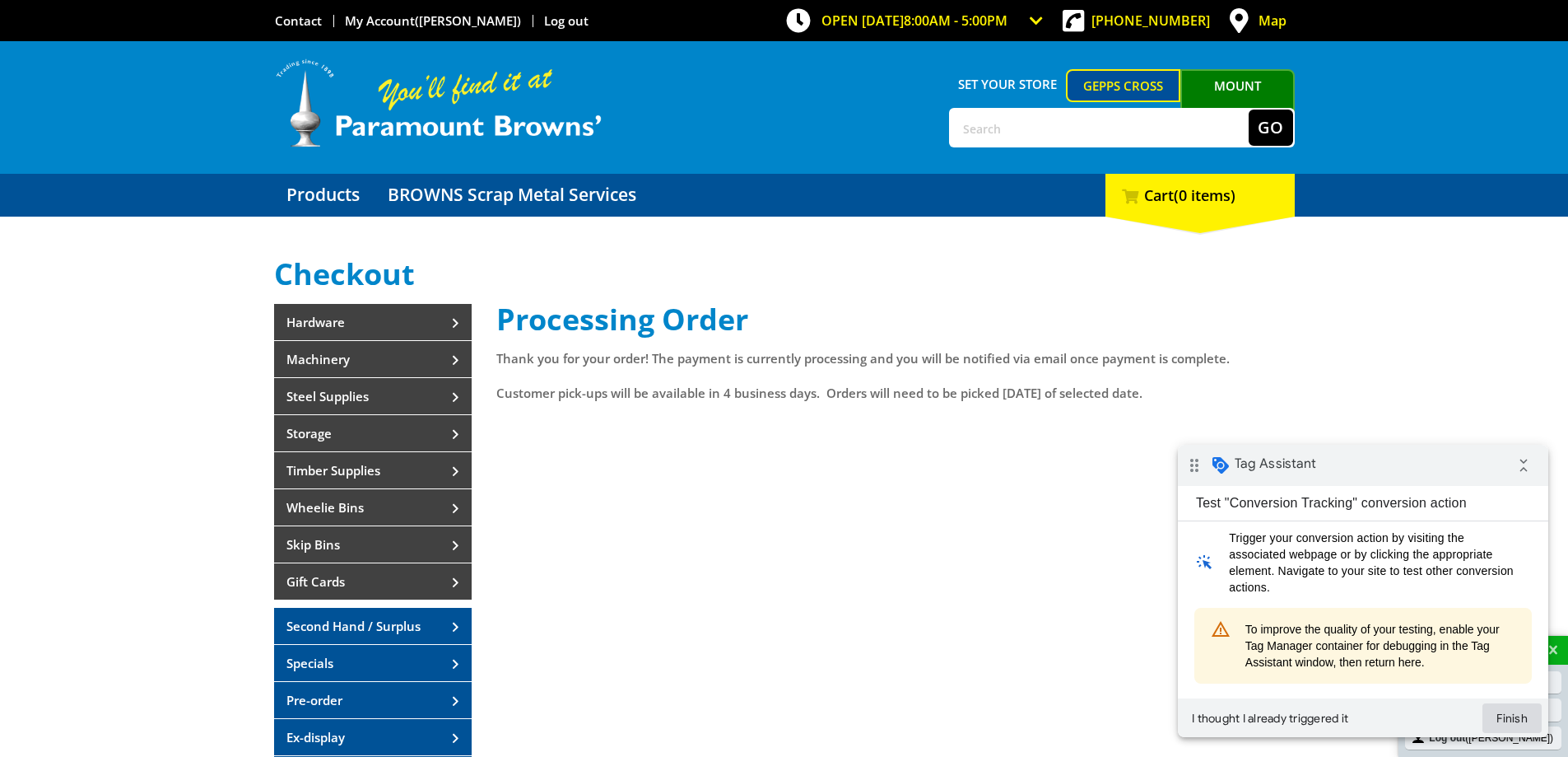
click at [1510, 719] on button "Finish" at bounding box center [1512, 718] width 59 height 30
